Goal: Obtain resource: Obtain resource

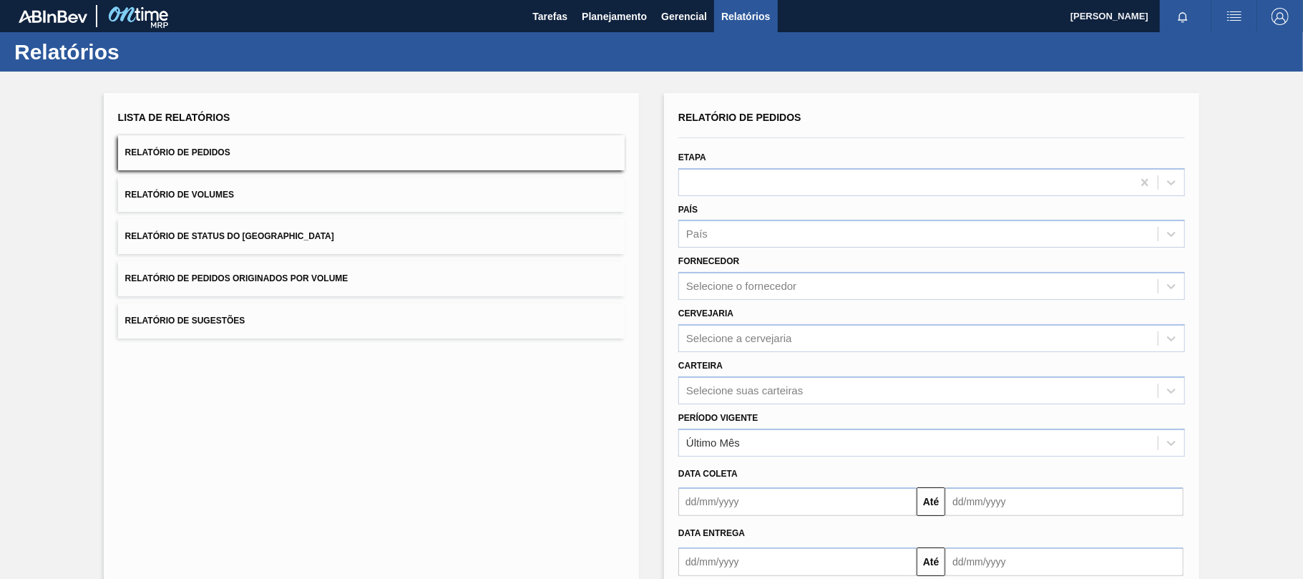
click at [438, 161] on button "Relatório de Pedidos" at bounding box center [371, 152] width 507 height 35
click at [723, 344] on div "Selecione a cervejaria" at bounding box center [918, 338] width 479 height 21
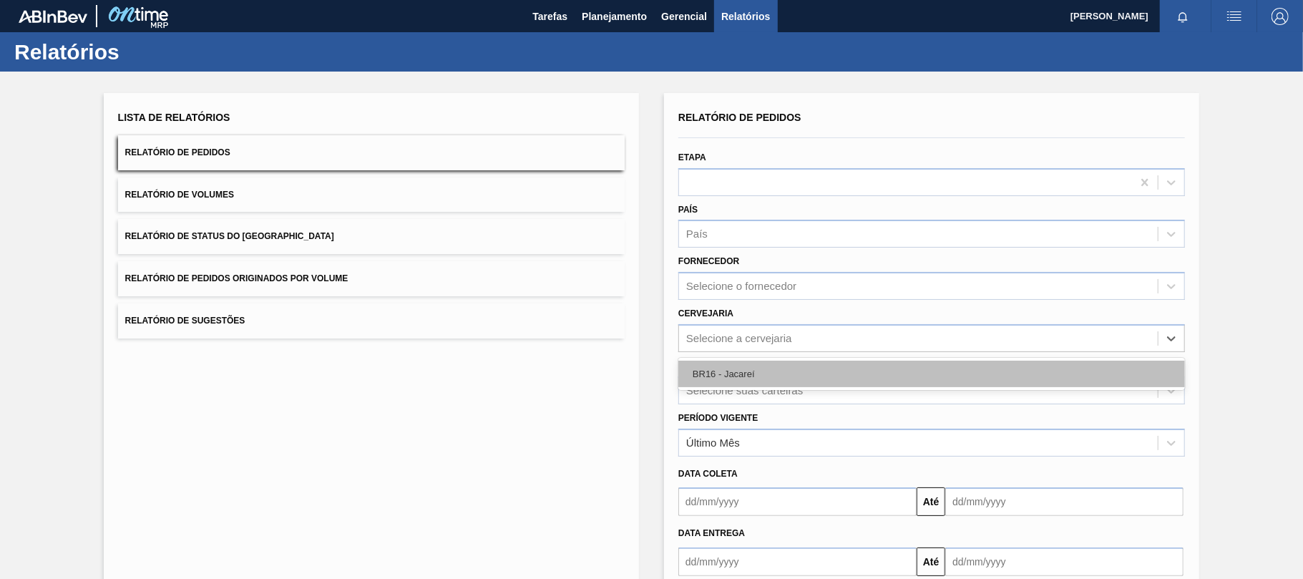
click at [733, 369] on div "BR16 - Jacareí" at bounding box center [931, 374] width 507 height 26
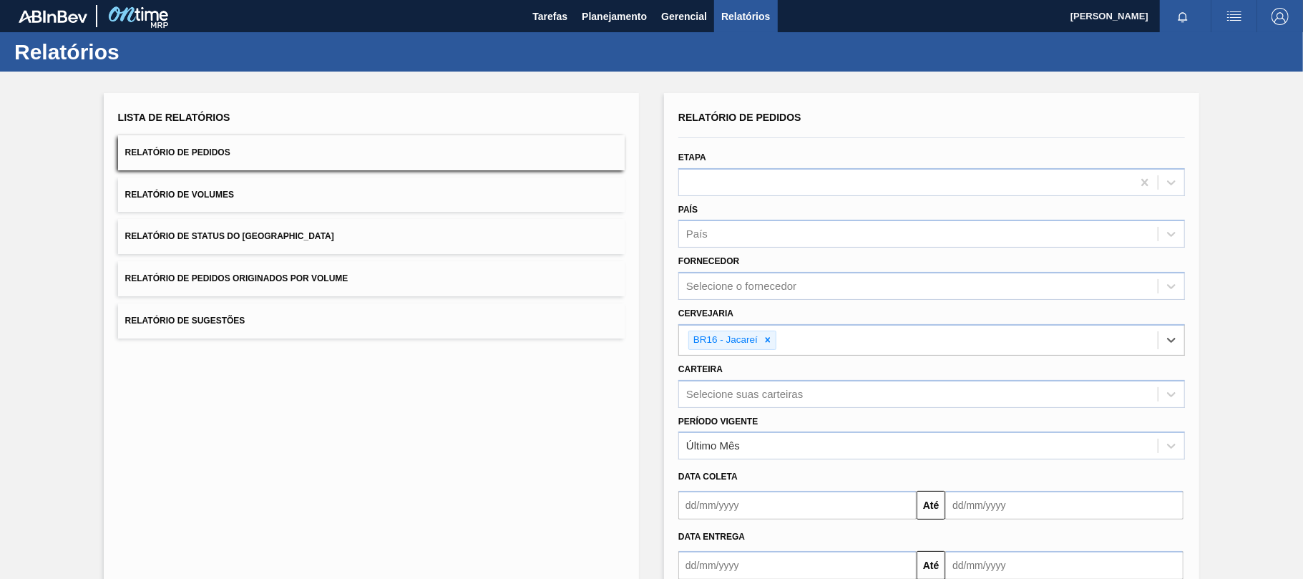
scroll to position [86, 0]
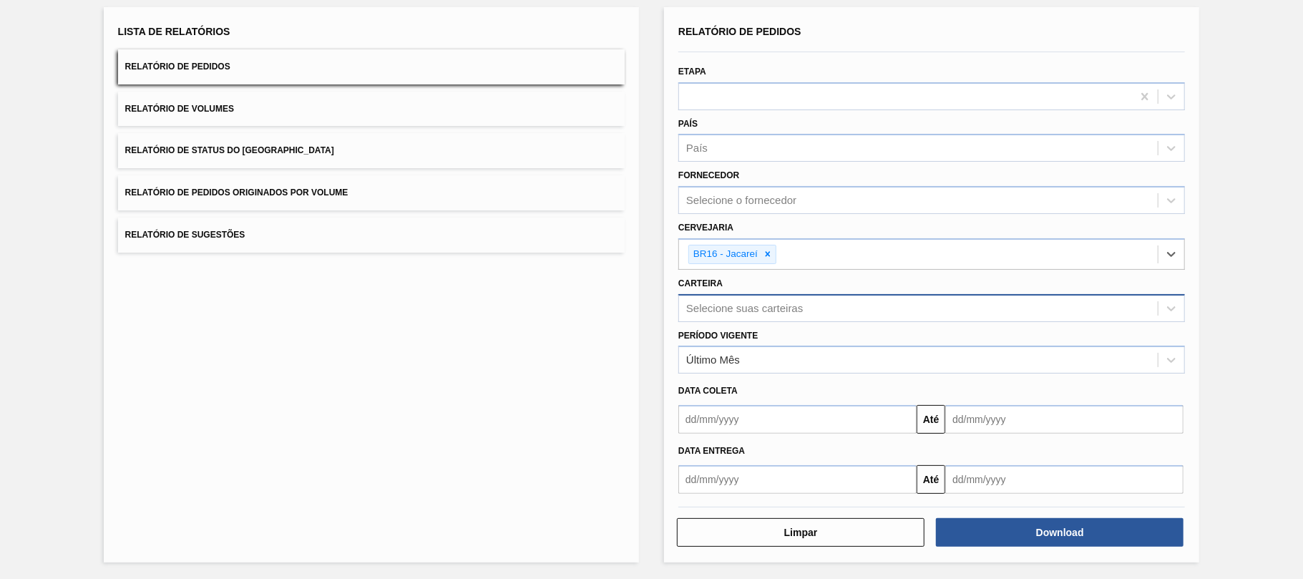
click at [754, 308] on div "Selecione suas carteiras" at bounding box center [744, 308] width 117 height 12
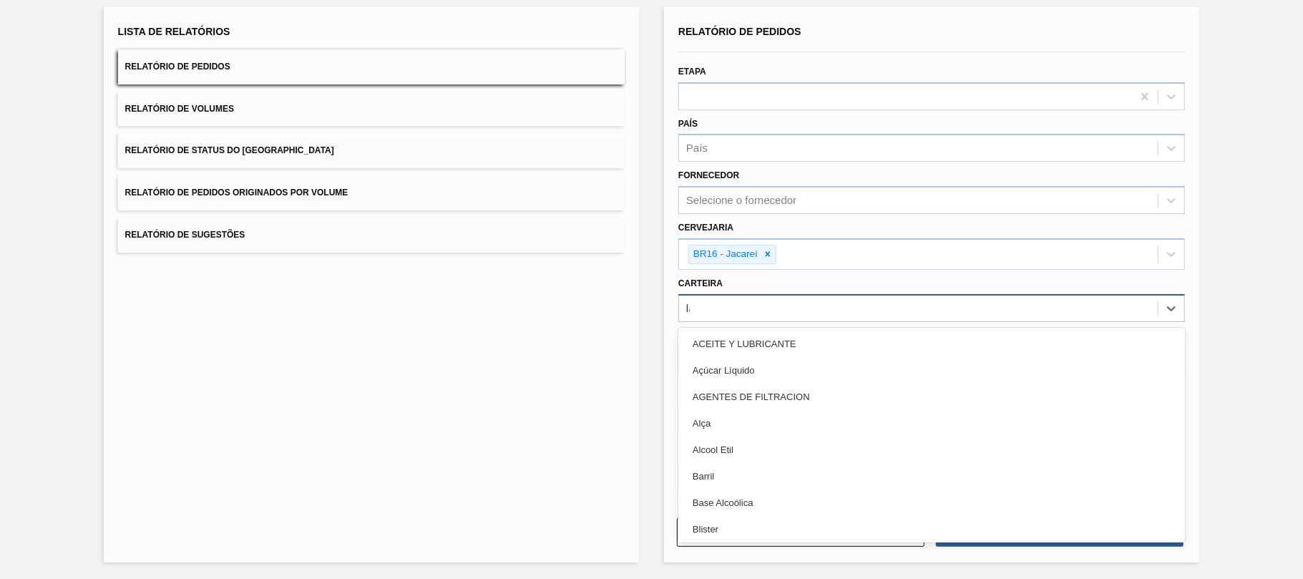
type input "lata"
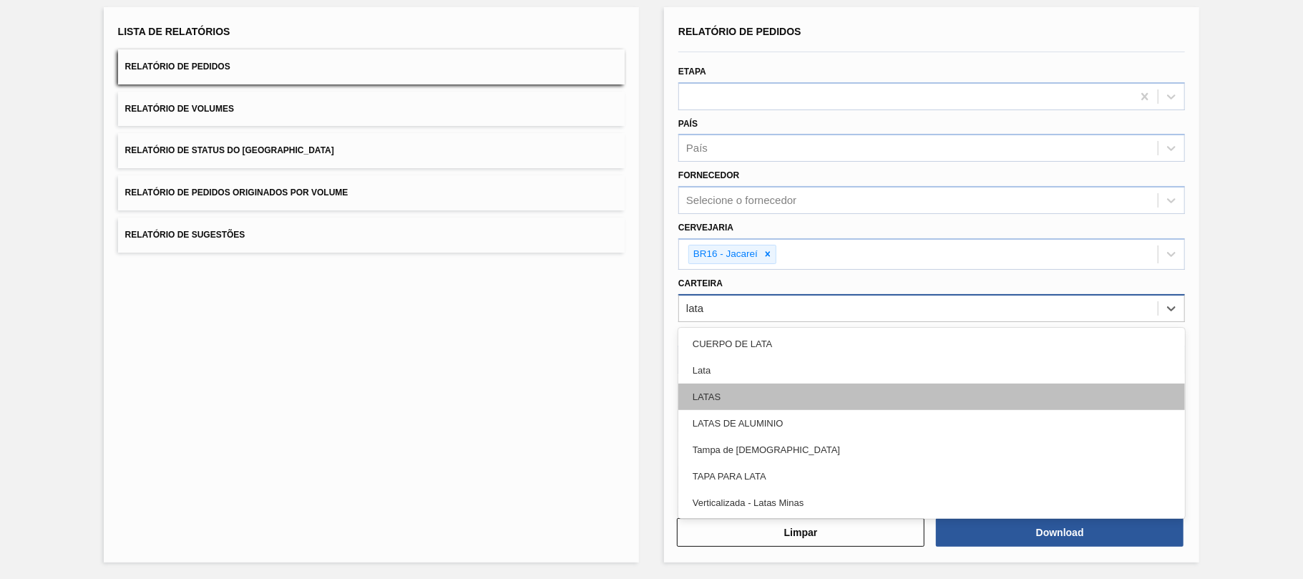
click at [734, 384] on div "LATAS" at bounding box center [931, 397] width 507 height 26
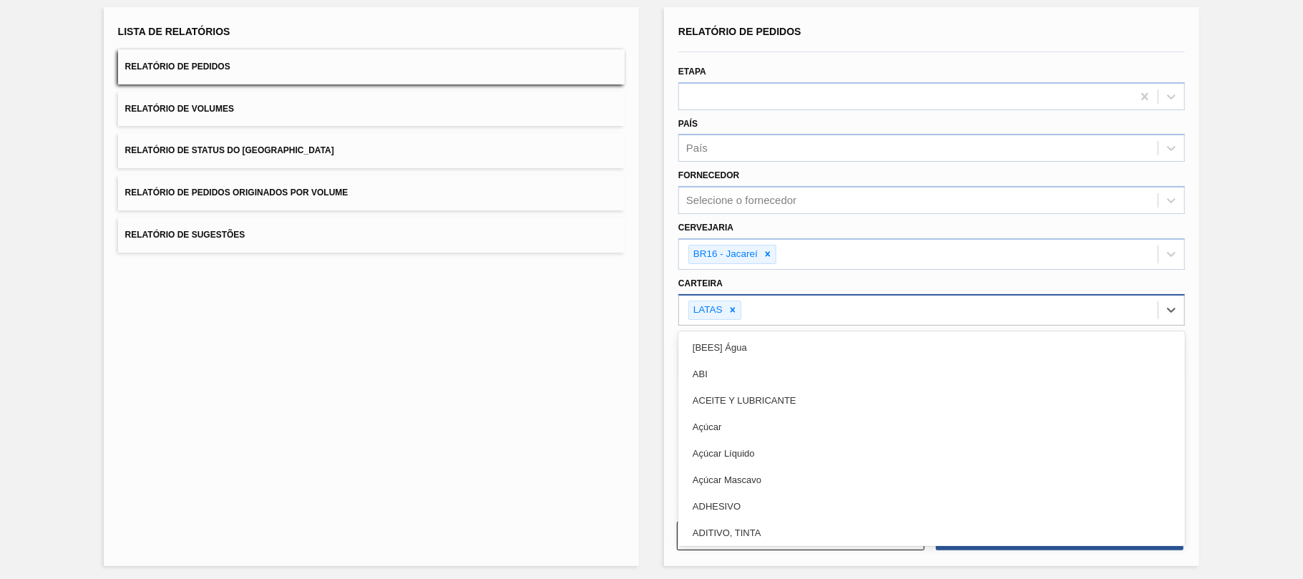
click at [769, 310] on div "LATAS" at bounding box center [918, 310] width 479 height 29
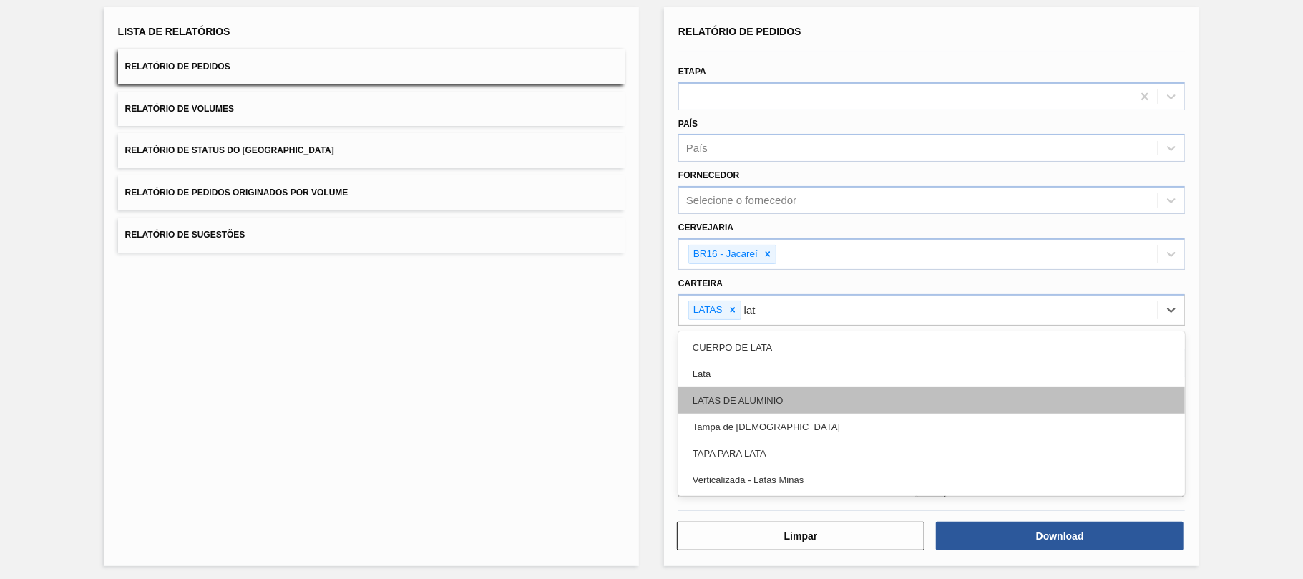
type input "lata"
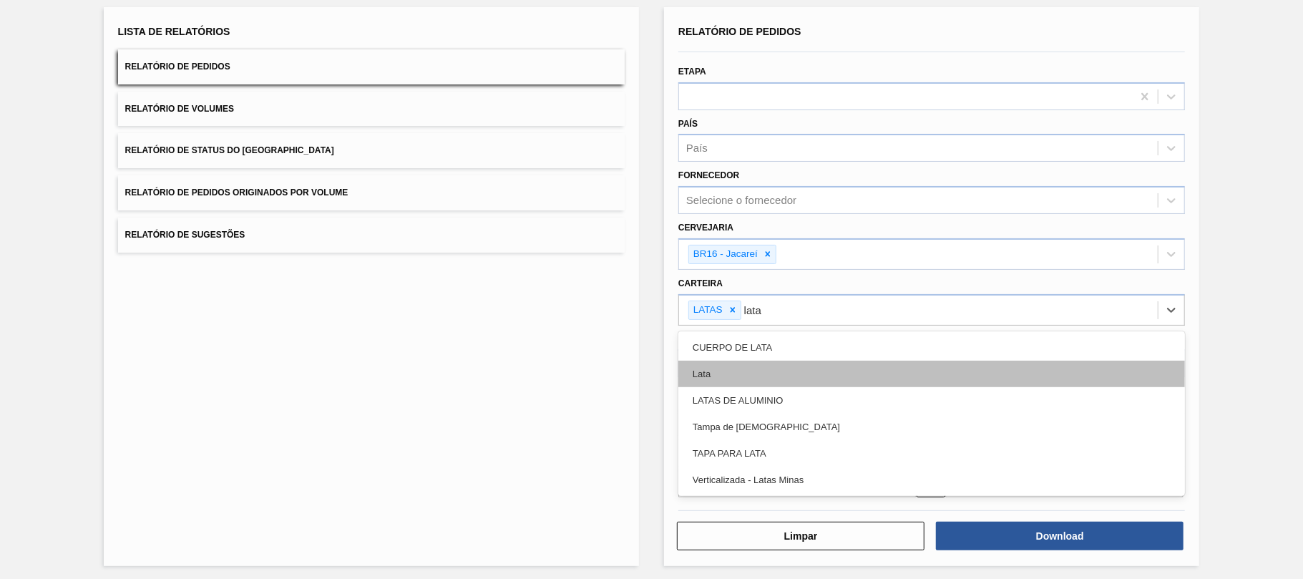
click at [751, 373] on div "Lata" at bounding box center [931, 374] width 507 height 26
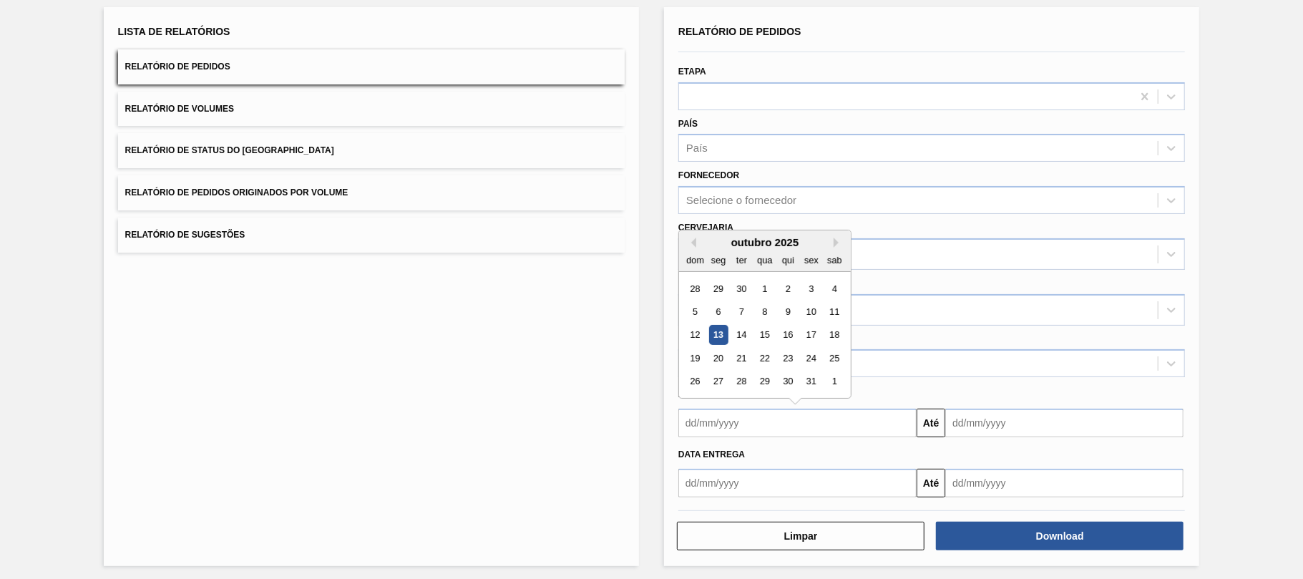
click at [788, 415] on input "text" at bounding box center [797, 423] width 238 height 29
type input "03102025"
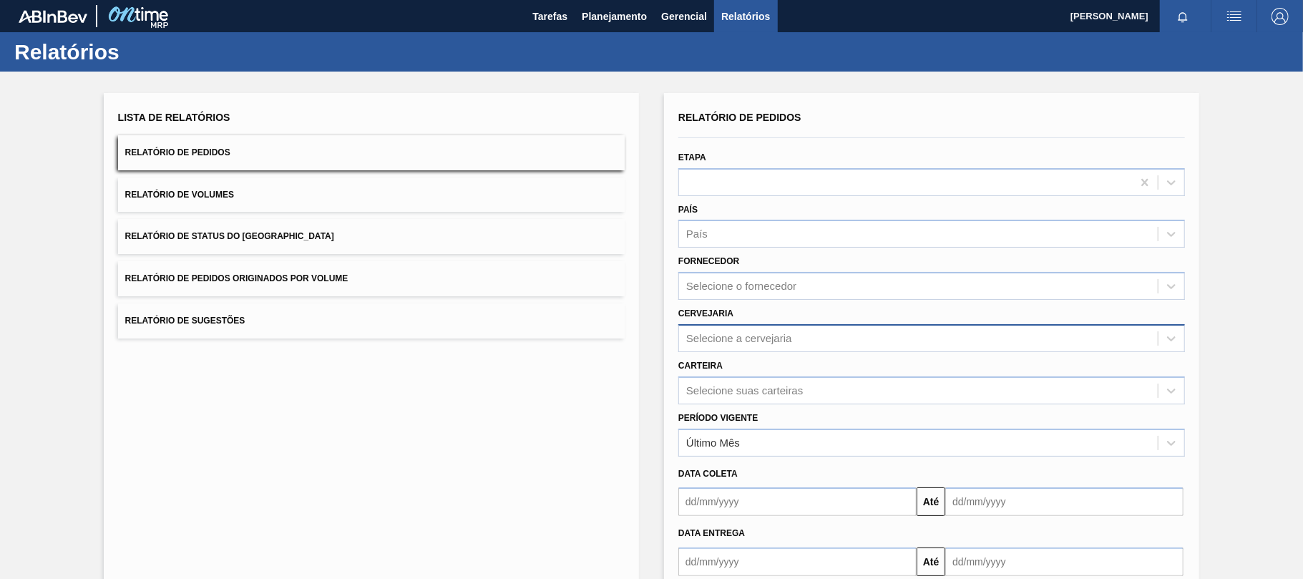
click at [776, 332] on div "Selecione a cervejaria" at bounding box center [739, 338] width 106 height 12
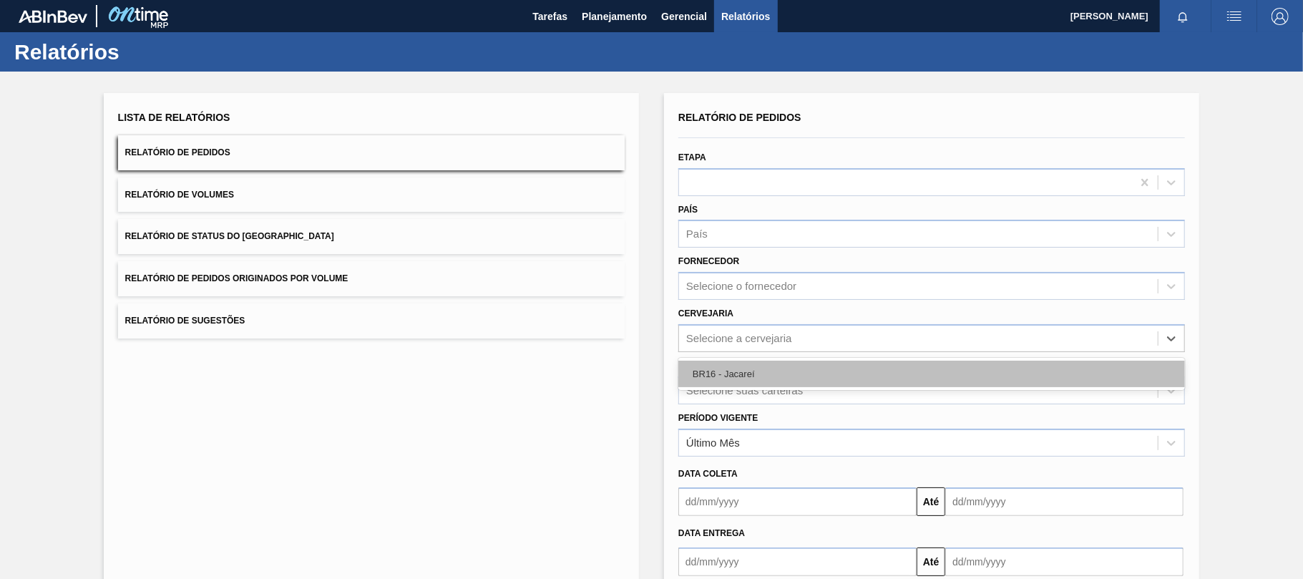
click at [733, 374] on div "BR16 - Jacareí" at bounding box center [931, 374] width 507 height 26
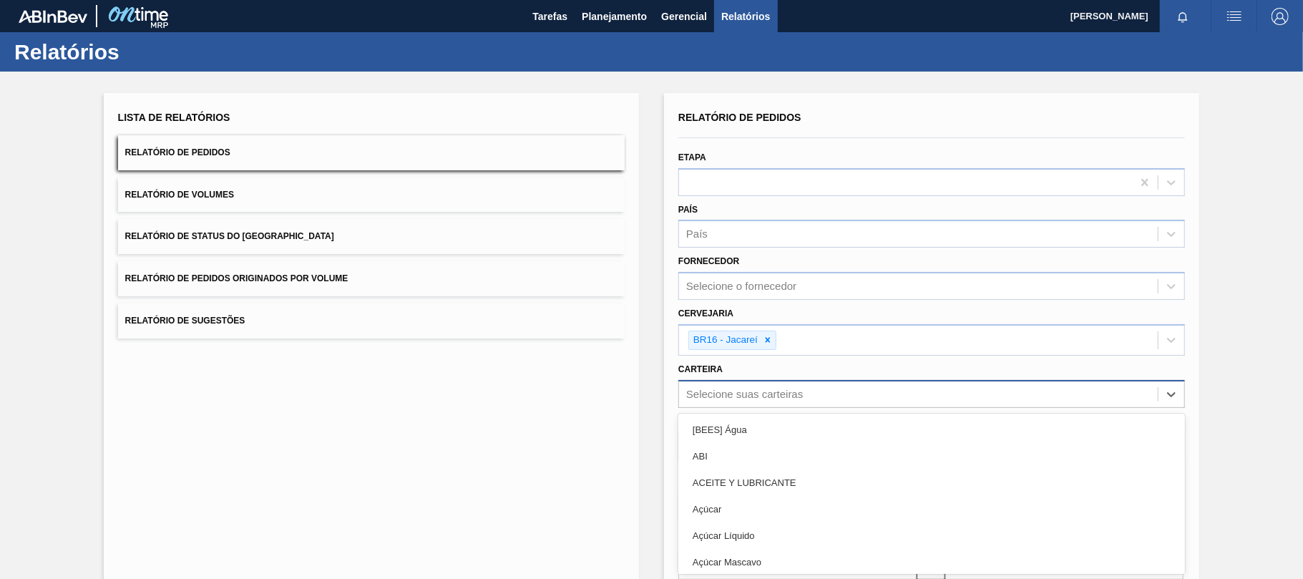
click at [727, 396] on div "option [BEES] Água focused, 1 of 101. 101 results available. Use Up and Down to…" at bounding box center [931, 394] width 507 height 28
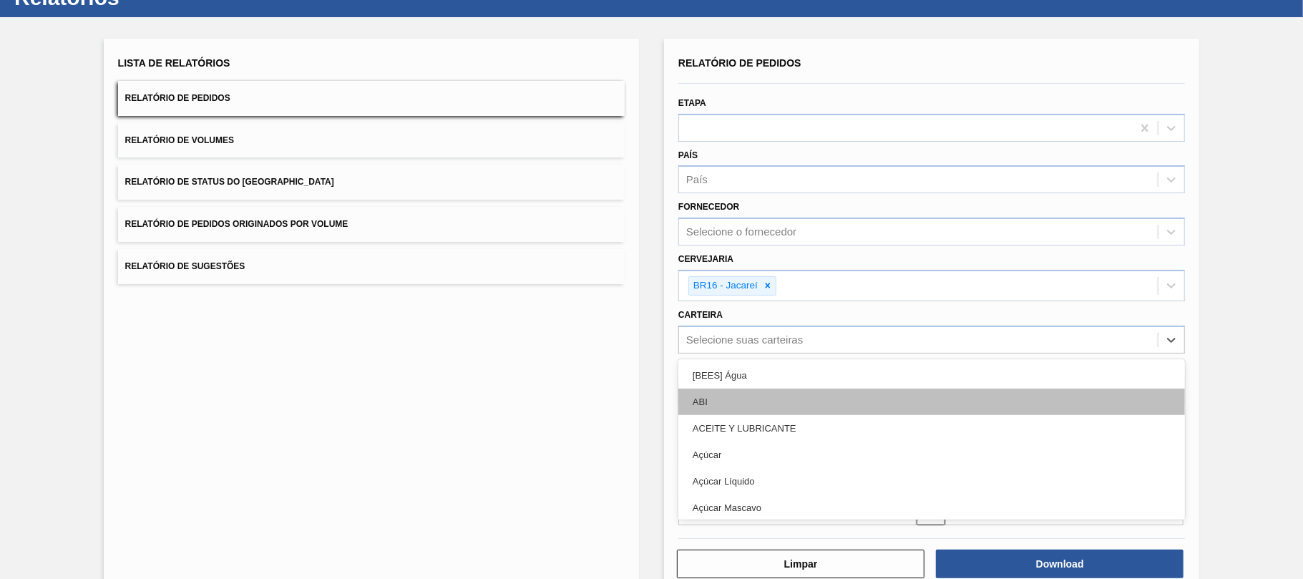
scroll to position [54, 0]
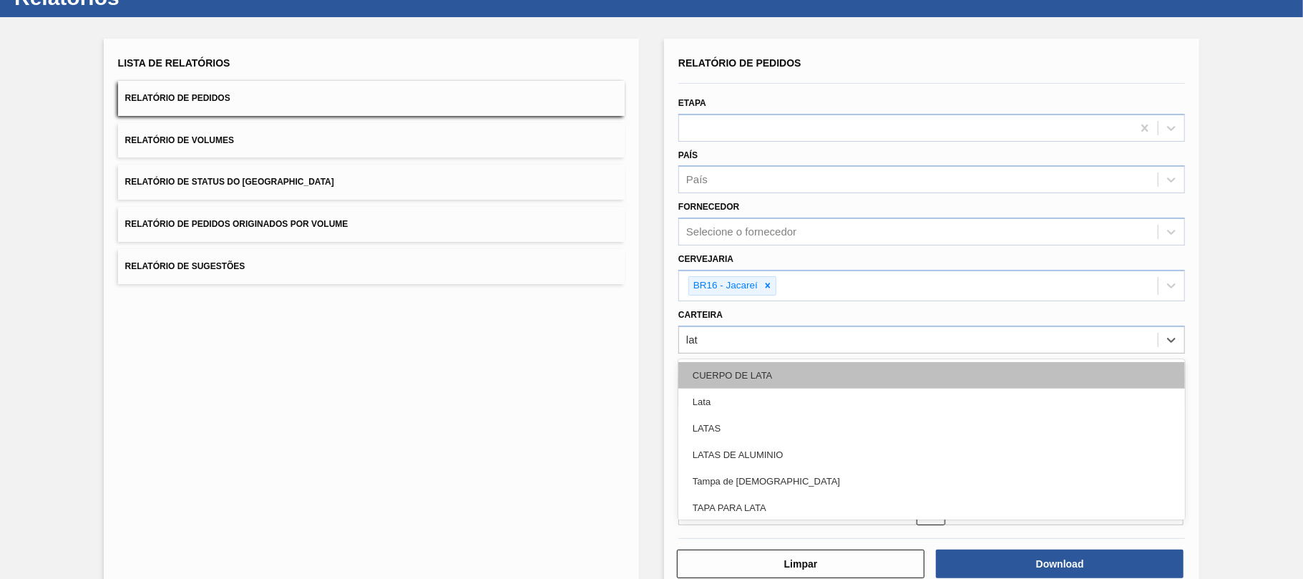
type input "lata"
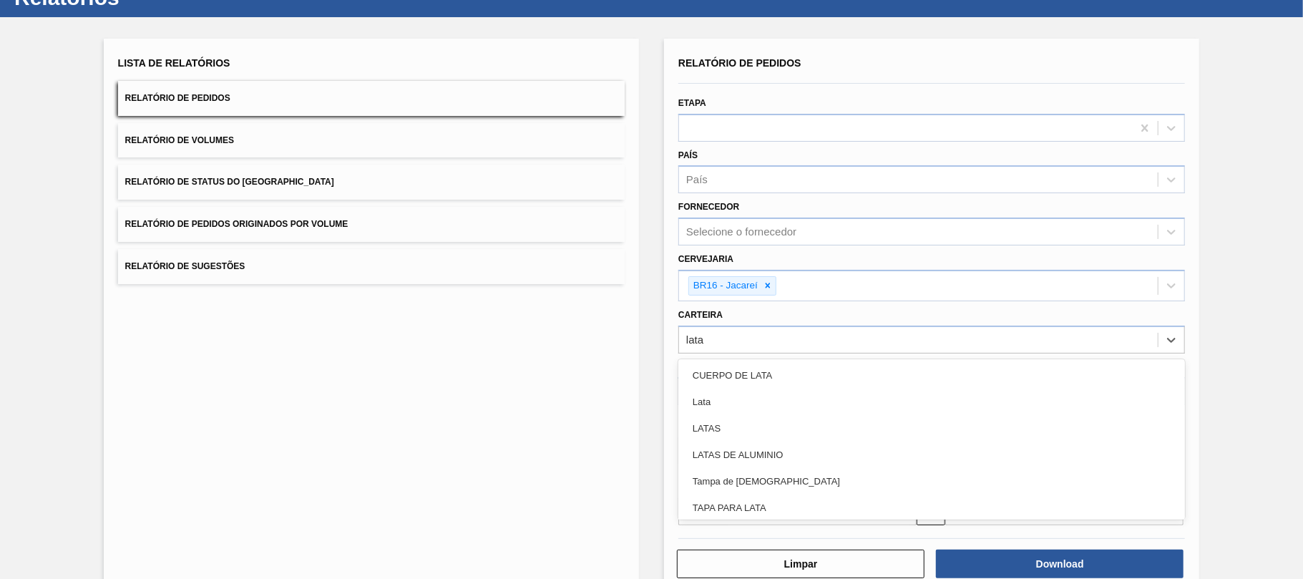
click at [731, 404] on div "Lata" at bounding box center [931, 402] width 507 height 26
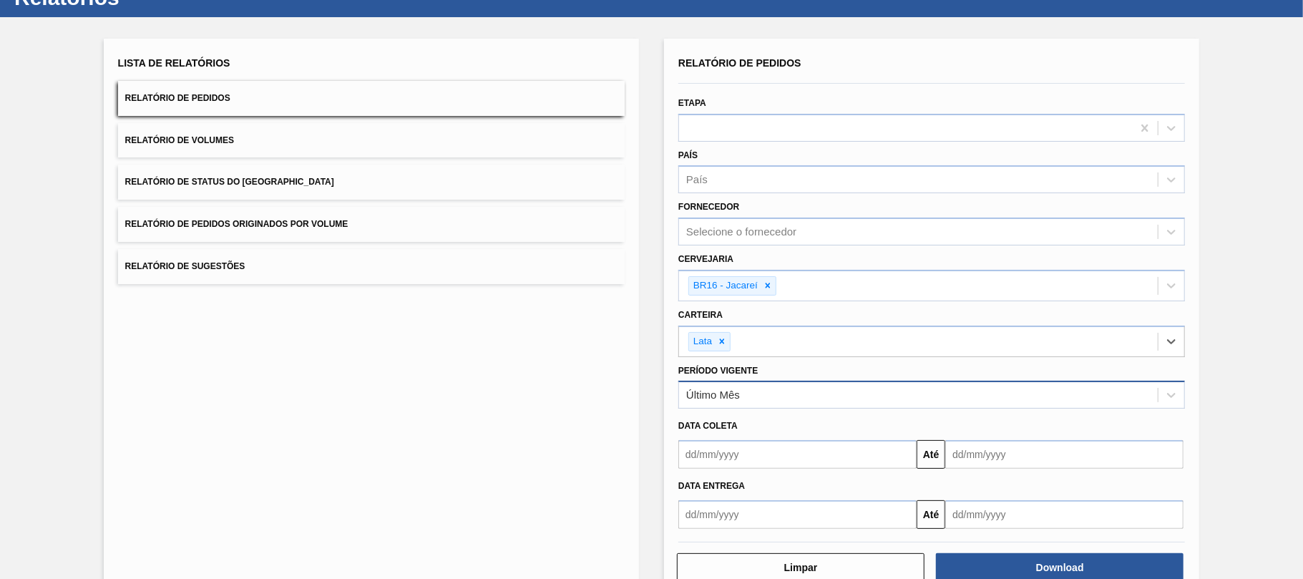
scroll to position [89, 0]
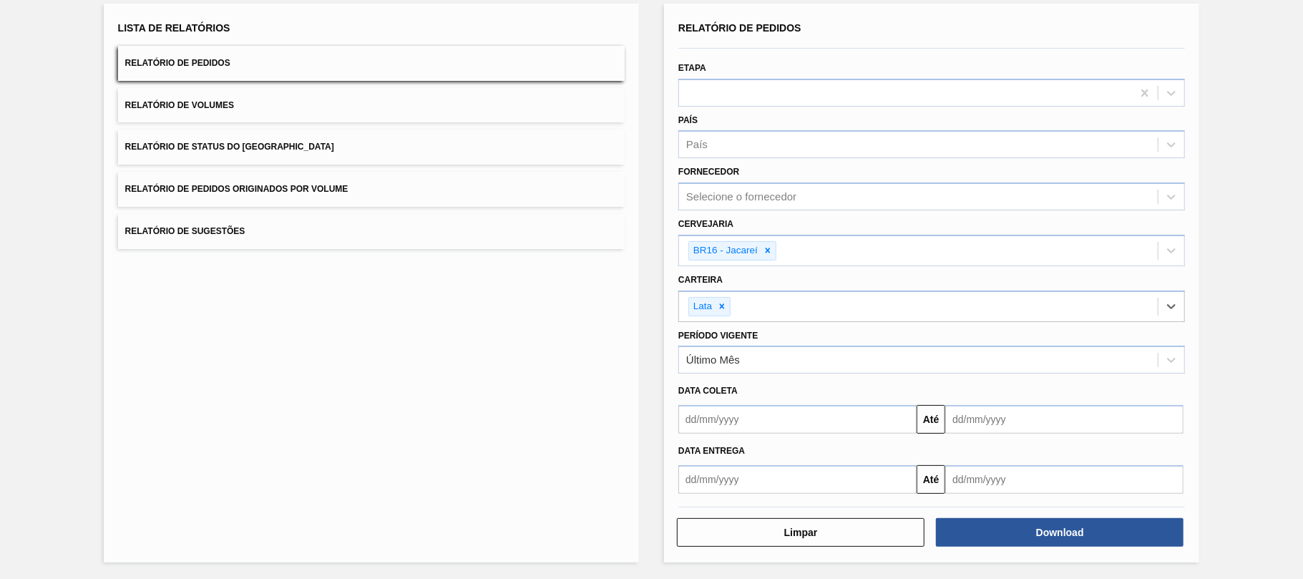
click at [902, 428] on input "text" at bounding box center [797, 419] width 238 height 29
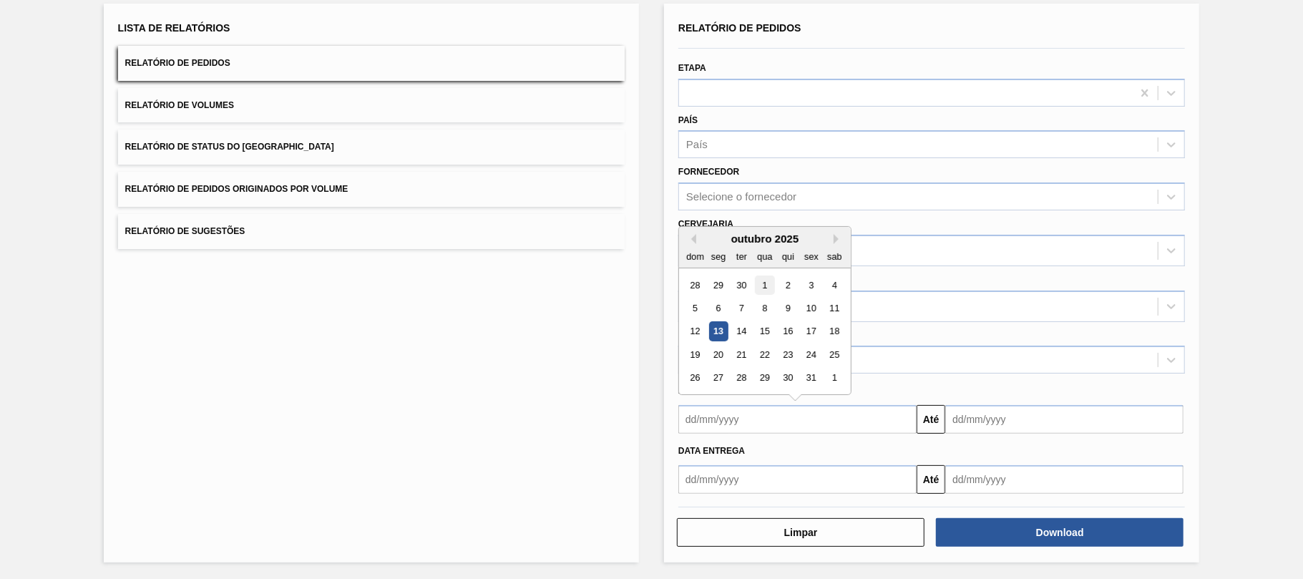
click at [765, 288] on div "1" at bounding box center [764, 285] width 19 height 19
click at [779, 430] on input "[DATE]" at bounding box center [797, 419] width 238 height 29
click at [813, 288] on div "3" at bounding box center [811, 285] width 19 height 19
type input "[DATE]"
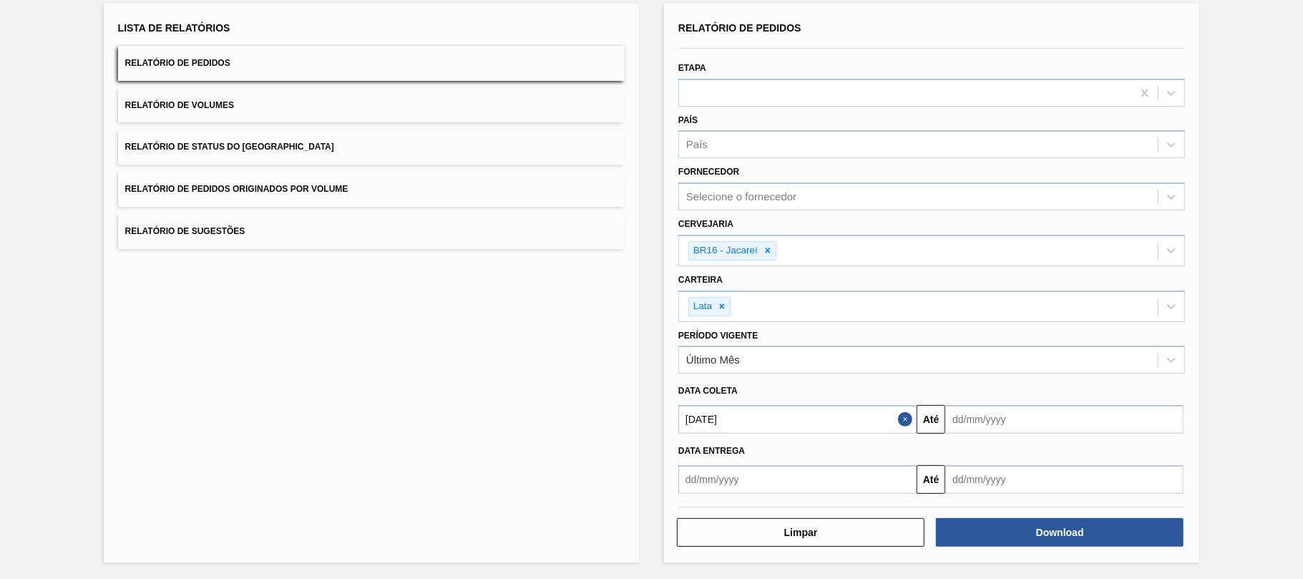
click at [986, 422] on input "text" at bounding box center [1064, 419] width 238 height 29
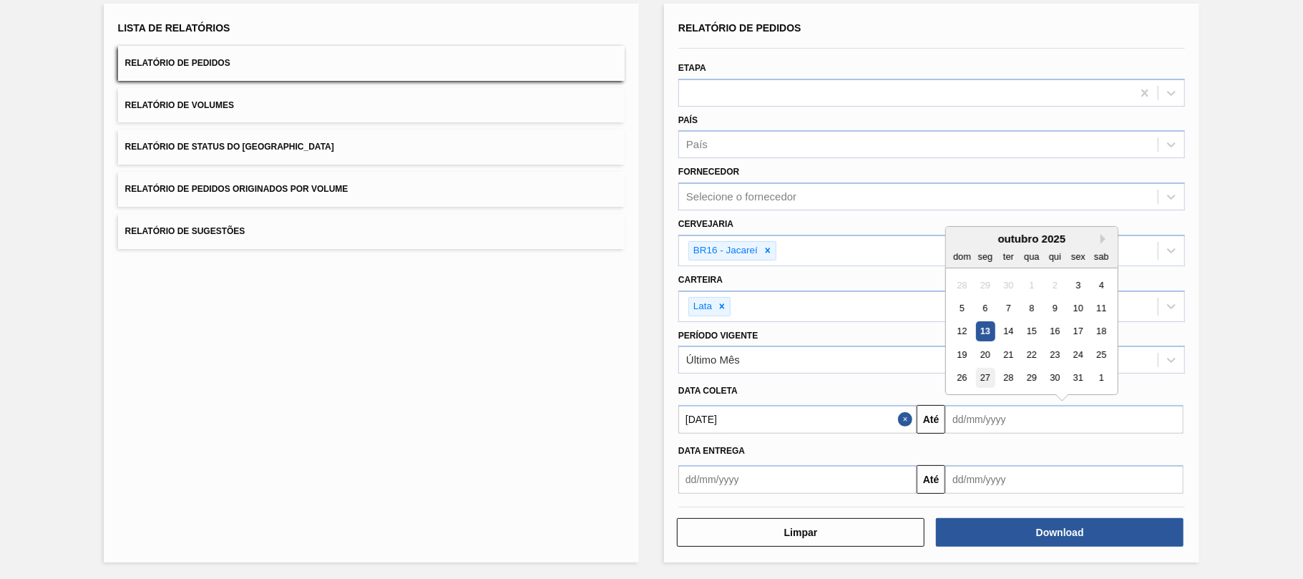
click at [989, 376] on div "27" at bounding box center [985, 378] width 19 height 19
click at [1002, 412] on input "[DATE]" at bounding box center [1064, 419] width 238 height 29
click at [1079, 376] on div "31" at bounding box center [1078, 378] width 19 height 19
type input "[DATE]"
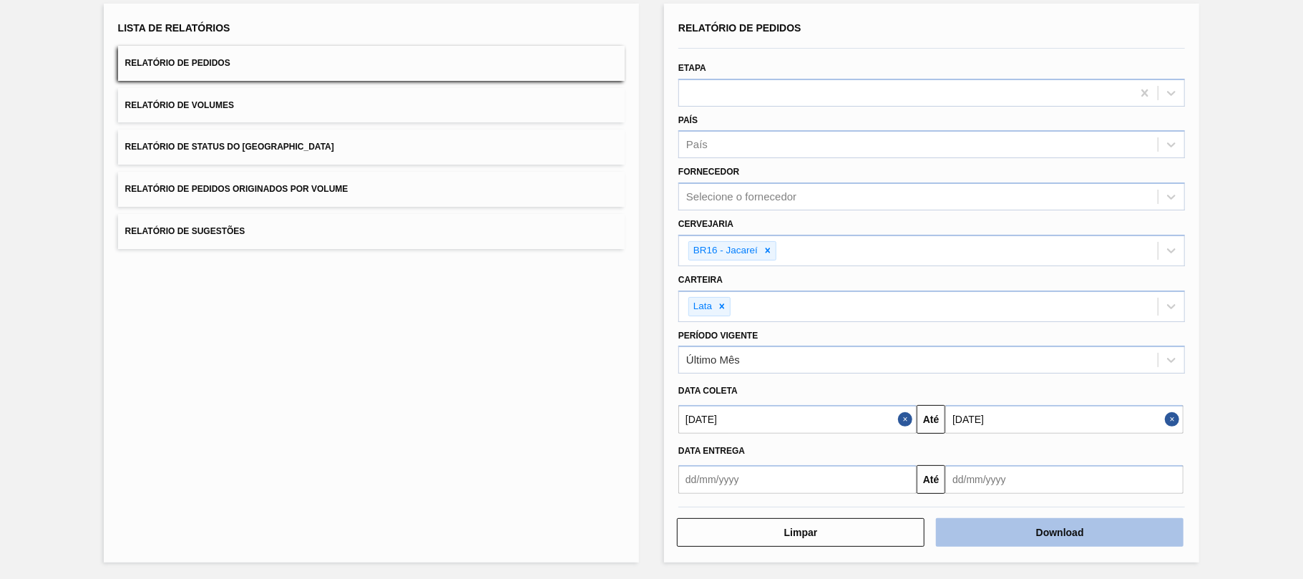
click at [1037, 535] on button "Download" at bounding box center [1060, 532] width 248 height 29
